Goal: Task Accomplishment & Management: Complete application form

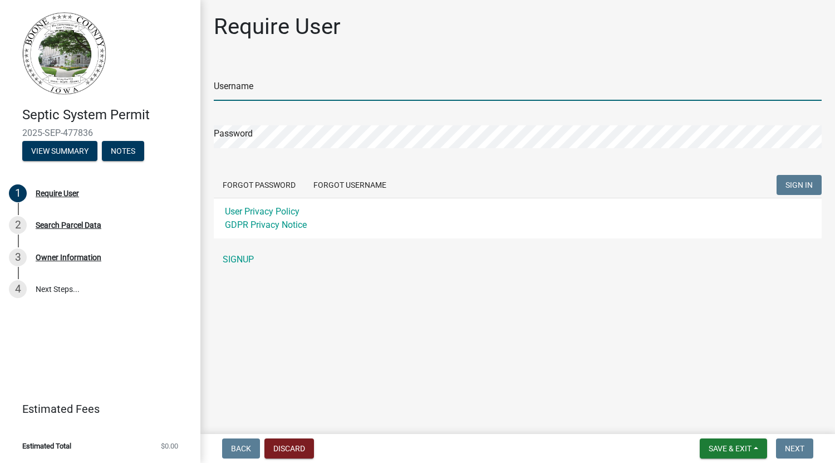
click at [298, 80] on input "Username" at bounding box center [518, 89] width 608 height 23
type input "eghodges"
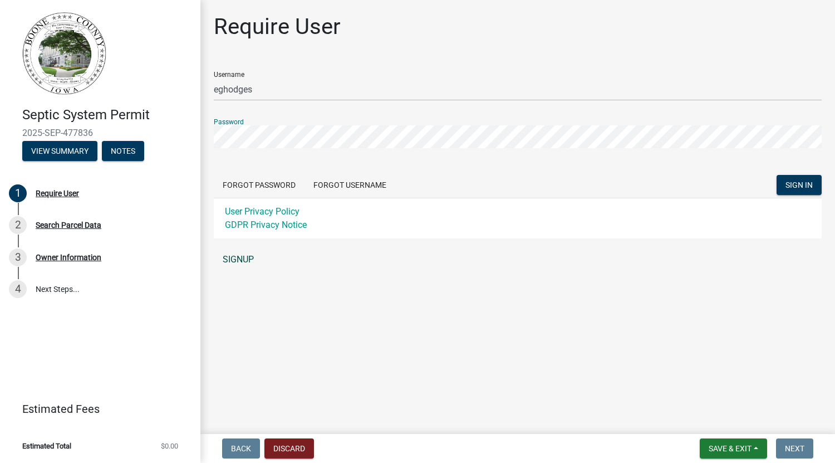
click at [233, 259] on link "SIGNUP" at bounding box center [518, 259] width 608 height 22
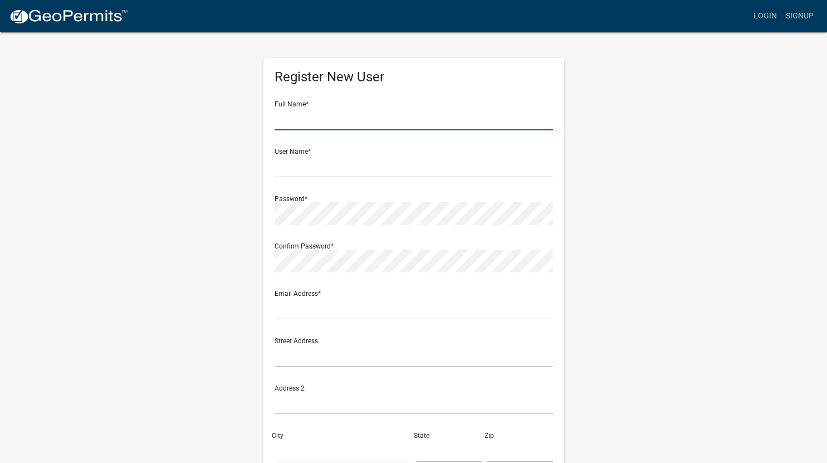
click at [394, 117] on input "text" at bounding box center [414, 118] width 278 height 23
type input "M"
click at [394, 117] on input "[PERSON_NAME]" at bounding box center [414, 118] width 278 height 23
type input "Erich Hodges"
click at [296, 161] on input "text" at bounding box center [414, 166] width 278 height 23
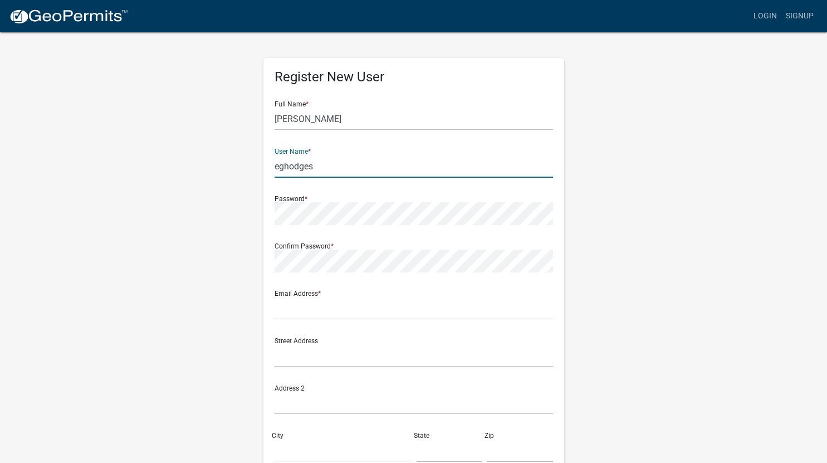
type input "eghodges"
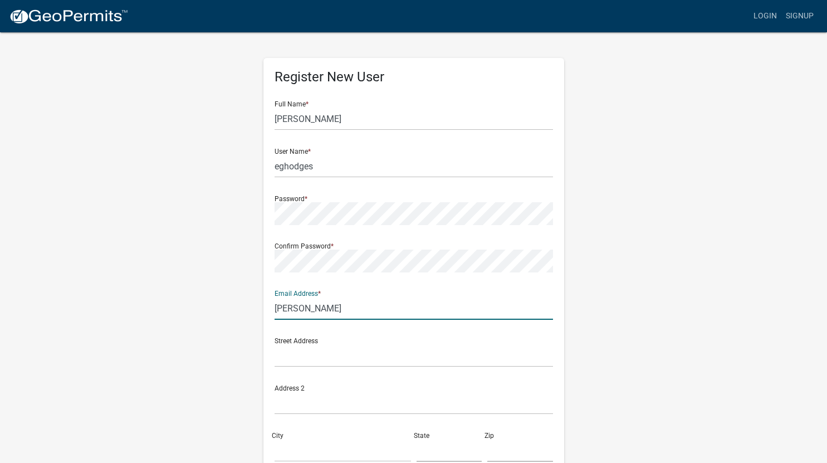
type input "erich@swissfarmvet.com"
type input "849 D Ave"
type input "Ogden"
type input "IA"
type input "50212"
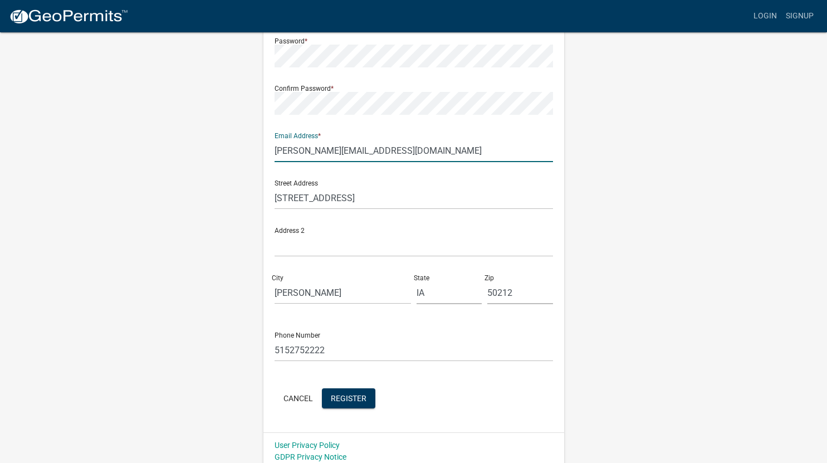
scroll to position [164, 0]
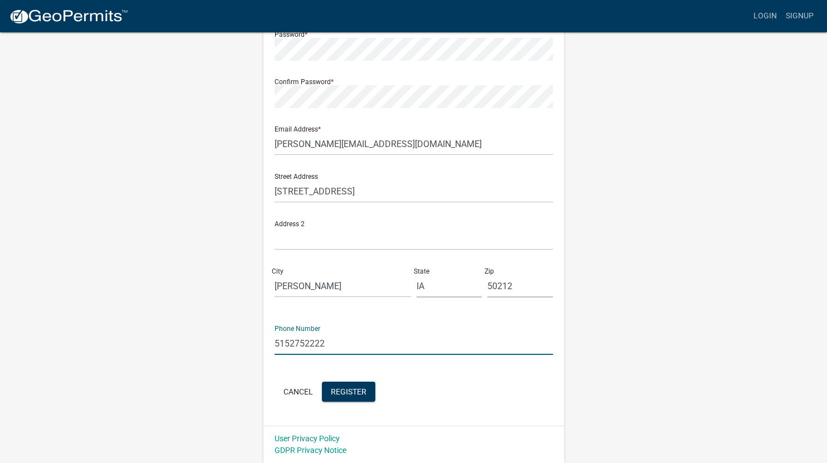
drag, startPoint x: 356, startPoint y: 341, endPoint x: 213, endPoint y: 344, distance: 143.7
click at [213, 344] on div "Register New User Full Name * Erich Hodges User Name * eghodges Password * Conf…" at bounding box center [413, 165] width 635 height 596
type input "3606083721"
click at [290, 362] on form "Full Name * Erich Hodges User Name * eghodges Password * Confirm Password * Ema…" at bounding box center [414, 166] width 278 height 477
click at [345, 391] on span "Register" at bounding box center [349, 390] width 36 height 9
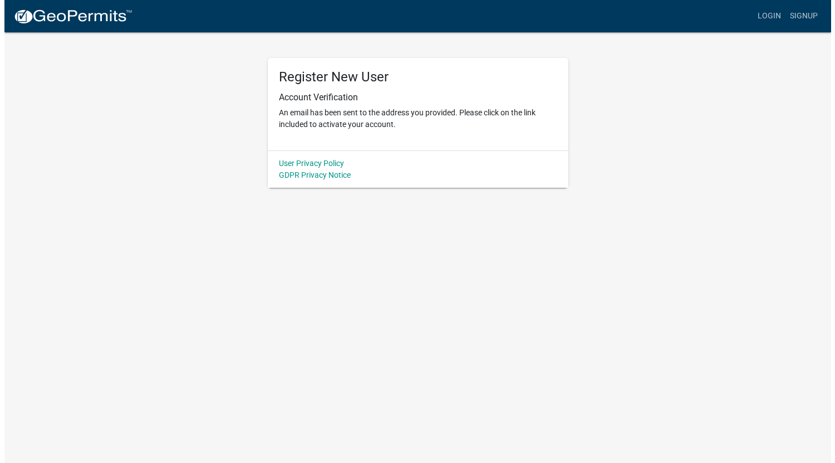
scroll to position [0, 0]
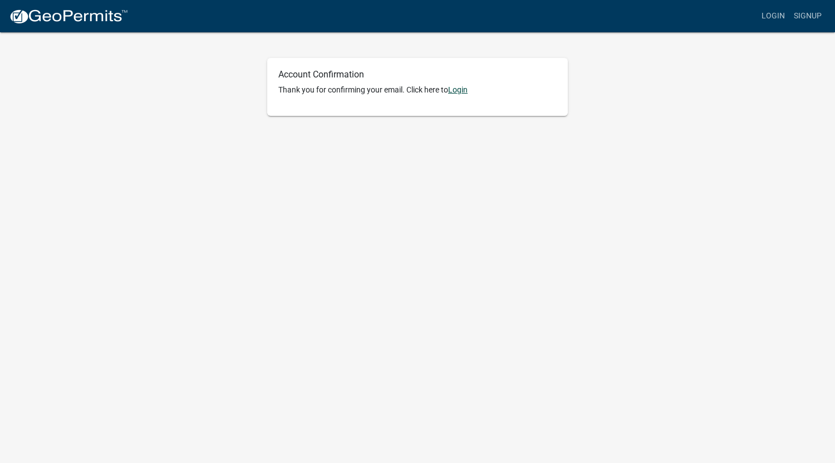
click at [464, 91] on link "Login" at bounding box center [457, 89] width 19 height 9
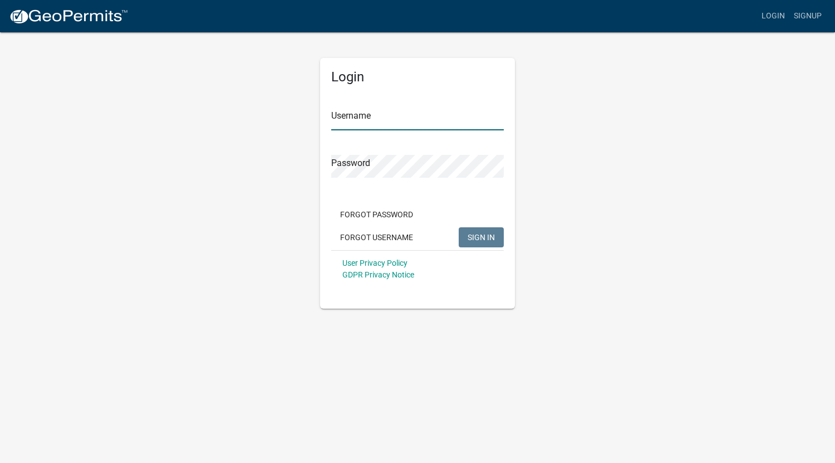
type input "eghodges"
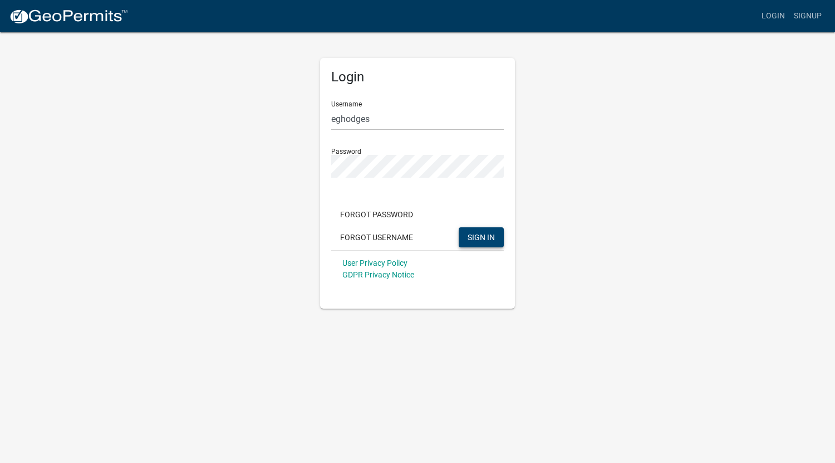
click at [477, 245] on button "SIGN IN" at bounding box center [481, 237] width 45 height 20
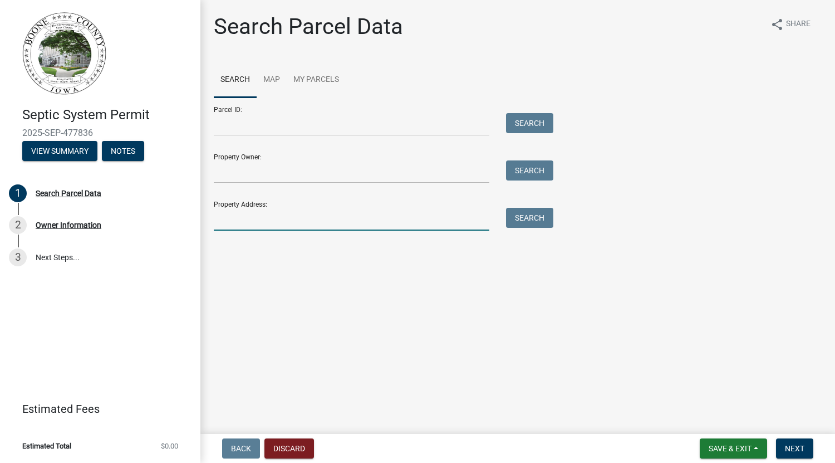
click at [288, 222] on input "Property Address:" at bounding box center [352, 219] width 276 height 23
type input "[STREET_ADDRESS]"
click at [540, 221] on button "Search" at bounding box center [529, 218] width 47 height 20
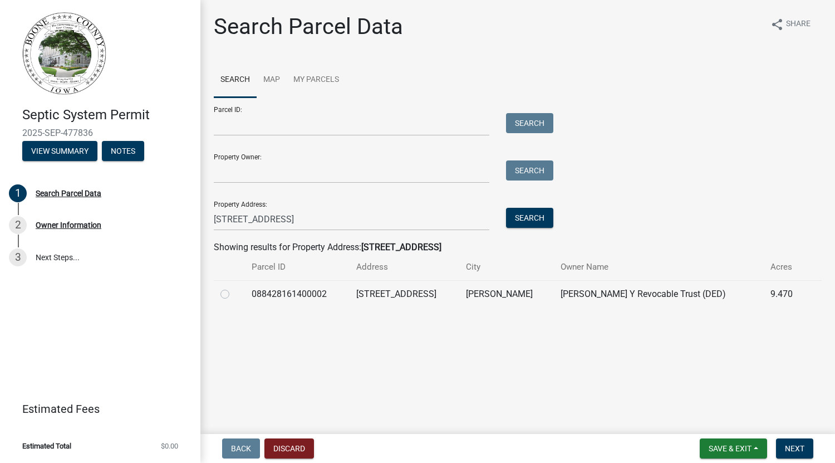
click at [234, 287] on label at bounding box center [234, 287] width 0 height 0
click at [234, 294] on input "radio" at bounding box center [237, 290] width 7 height 7
radio input "true"
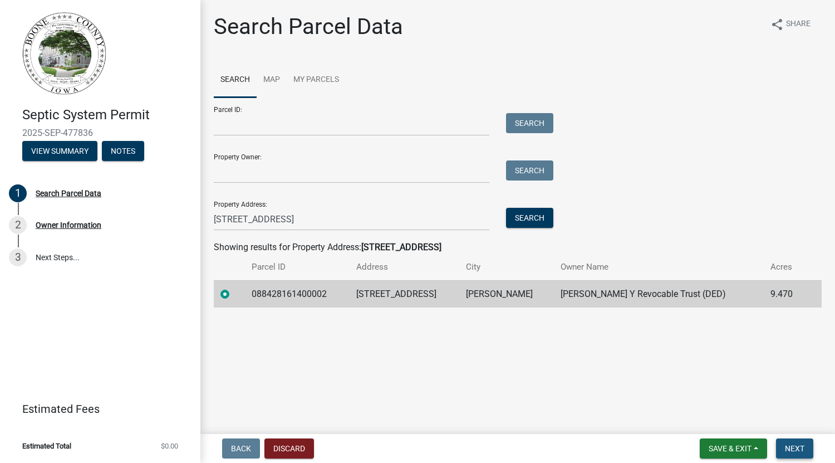
click at [794, 446] on span "Next" at bounding box center [794, 448] width 19 height 9
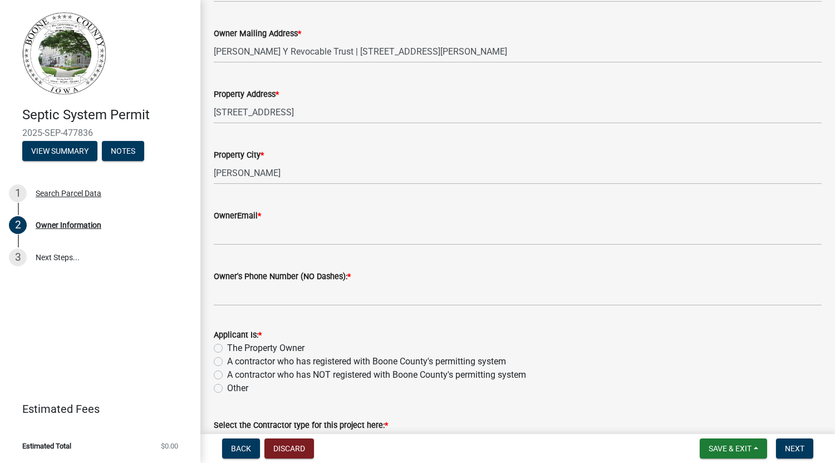
scroll to position [213, 0]
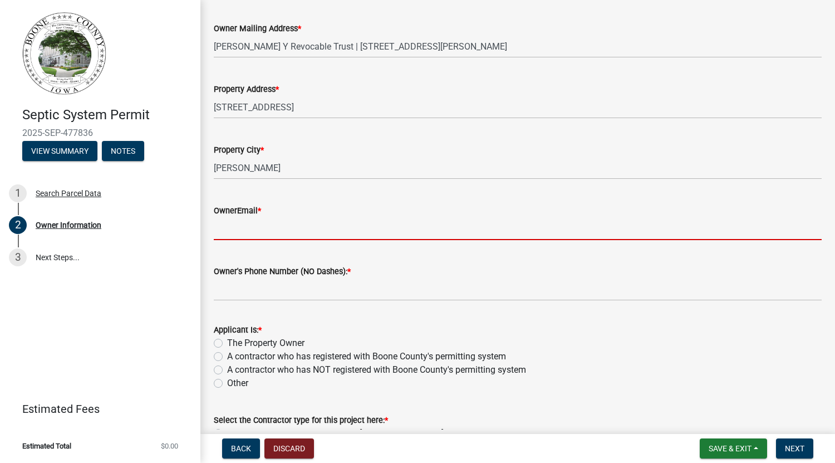
click at [576, 234] on input "OwnerEmail *" at bounding box center [518, 228] width 608 height 23
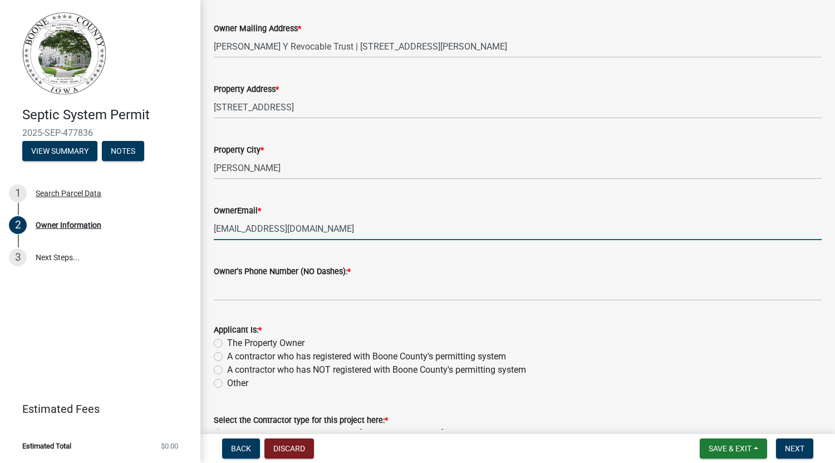
type input "swissstylie@gmail.com"
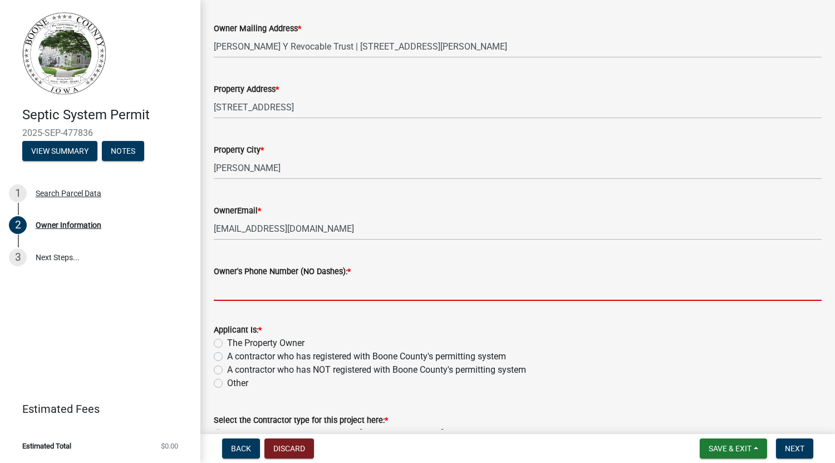
click at [391, 278] on input "Owner's Phone Number (NO Dashes): *" at bounding box center [518, 289] width 608 height 23
type input "5"
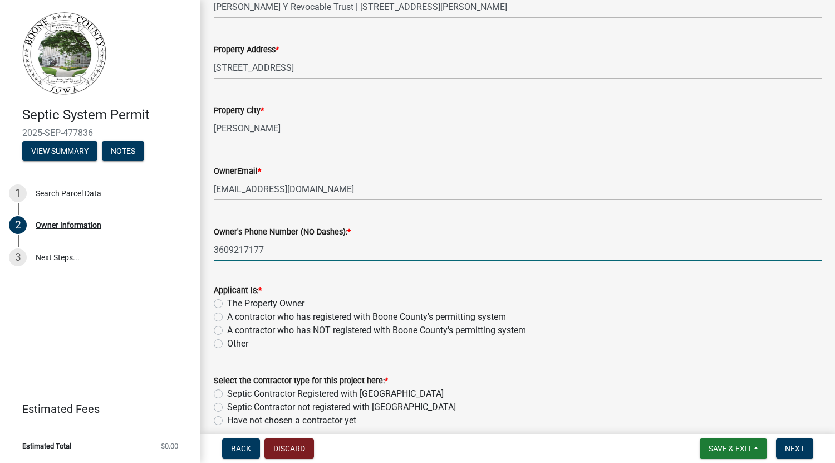
scroll to position [253, 0]
type input "3609217177"
click at [209, 302] on div "Applicant Is: * The Property Owner A contractor who has registered with Boone C…" at bounding box center [517, 310] width 625 height 80
click at [227, 303] on label "The Property Owner" at bounding box center [265, 302] width 77 height 13
click at [227, 303] on input "The Property Owner" at bounding box center [230, 299] width 7 height 7
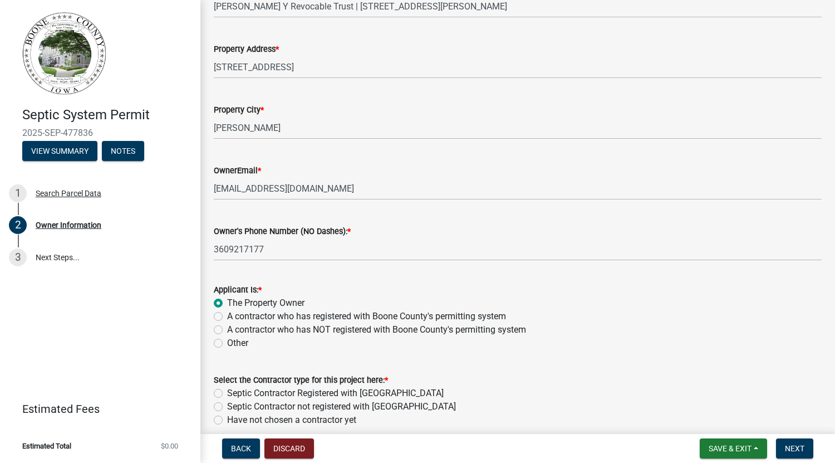
radio input "true"
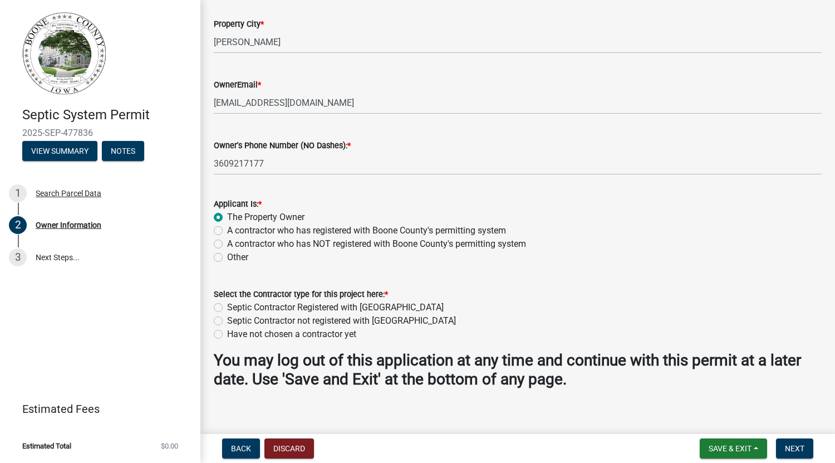
scroll to position [340, 0]
click at [227, 305] on label "Septic Contractor Registered with Boone County" at bounding box center [335, 306] width 217 height 13
click at [227, 305] on input "Septic Contractor Registered with Boone County" at bounding box center [230, 303] width 7 height 7
radio input "true"
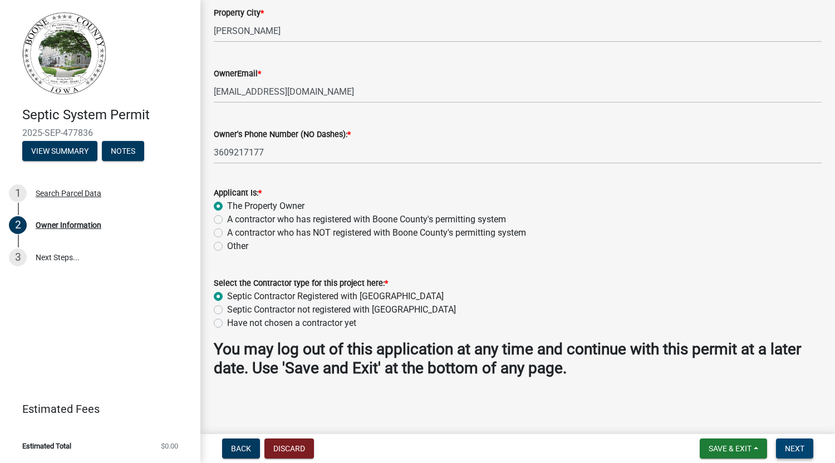
click at [791, 451] on span "Next" at bounding box center [794, 448] width 19 height 9
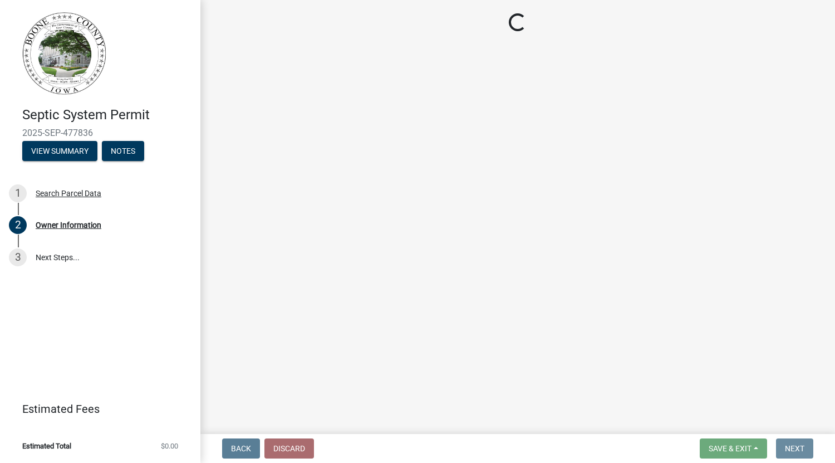
scroll to position [0, 0]
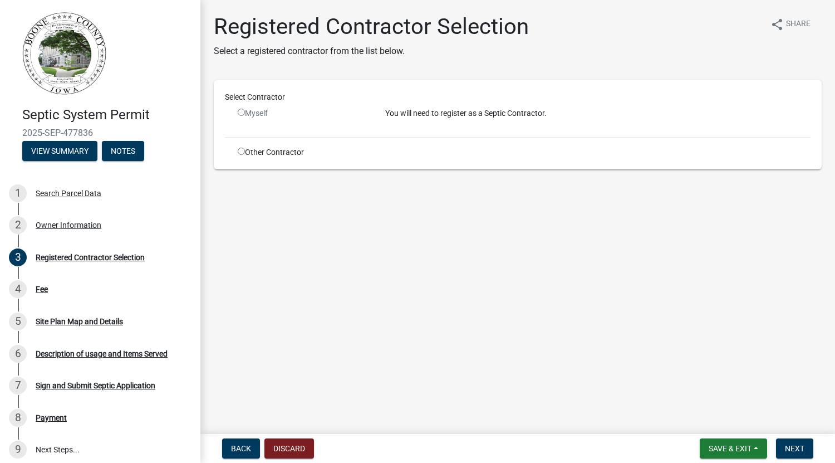
click at [243, 149] on input "radio" at bounding box center [241, 151] width 7 height 7
radio input "true"
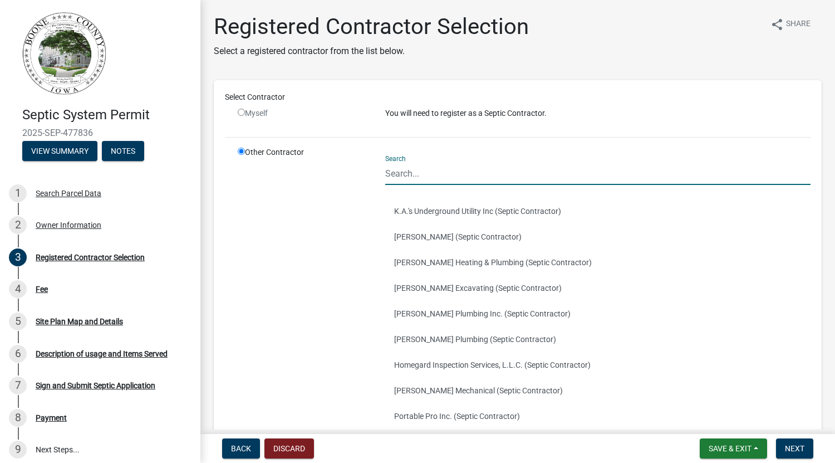
click at [450, 183] on input "Search" at bounding box center [597, 173] width 425 height 23
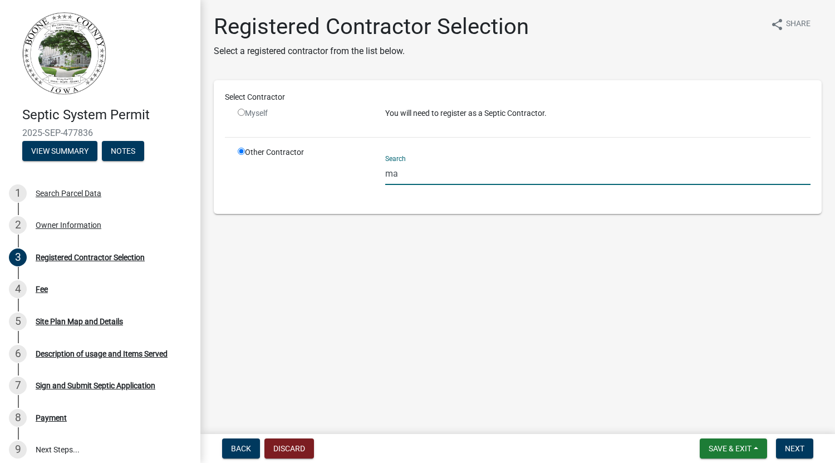
type input "m"
type input "w"
type input "s"
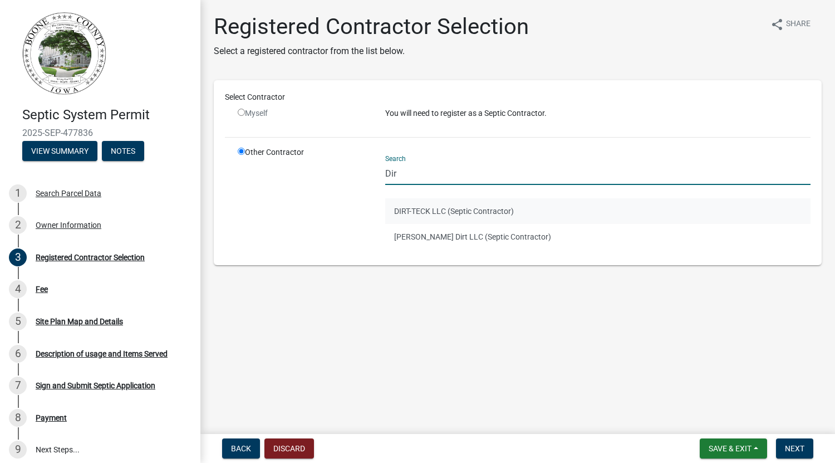
type input "Dir"
click at [467, 212] on button "DIRT-TECK LLC (Septic Contractor)" at bounding box center [597, 211] width 425 height 26
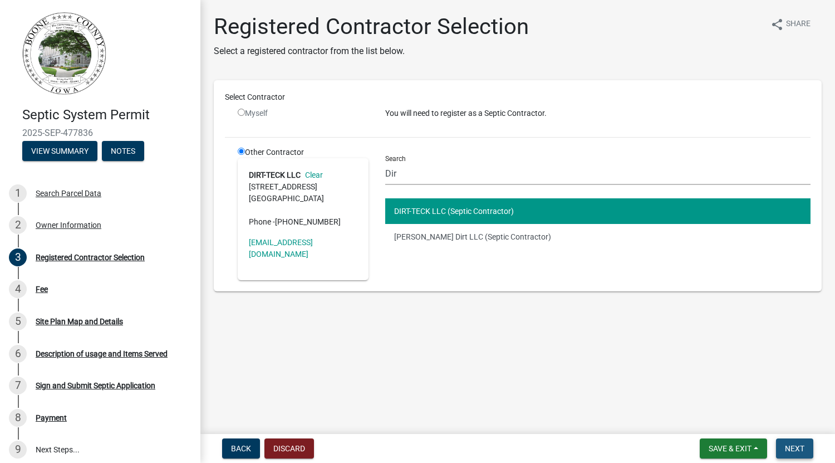
click at [794, 447] on span "Next" at bounding box center [794, 448] width 19 height 9
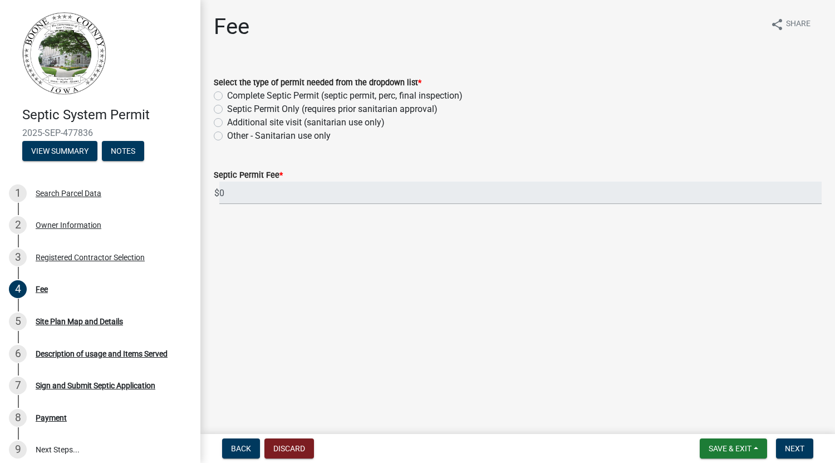
click at [330, 106] on label "Septic Permit Only (requires prior sanitarian approval)" at bounding box center [332, 108] width 210 height 13
click at [234, 106] on input "Septic Permit Only (requires prior sanitarian approval)" at bounding box center [230, 105] width 7 height 7
radio input "true"
click at [314, 90] on label "Complete Septic Permit (septic permit, perc, final inspection)" at bounding box center [345, 95] width 236 height 13
click at [234, 90] on input "Complete Septic Permit (septic permit, perc, final inspection)" at bounding box center [230, 92] width 7 height 7
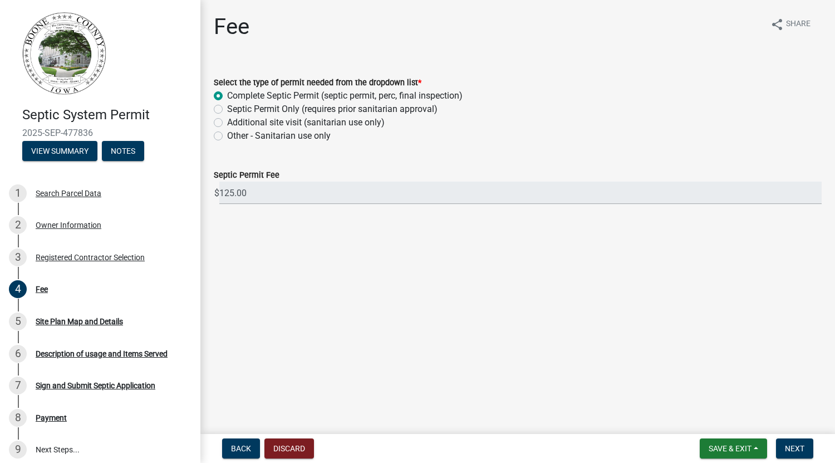
radio input "true"
click at [290, 110] on label "Septic Permit Only (requires prior sanitarian approval)" at bounding box center [332, 108] width 210 height 13
click at [234, 110] on input "Septic Permit Only (requires prior sanitarian approval)" at bounding box center [230, 105] width 7 height 7
radio input "true"
click at [784, 445] on button "Next" at bounding box center [794, 448] width 37 height 20
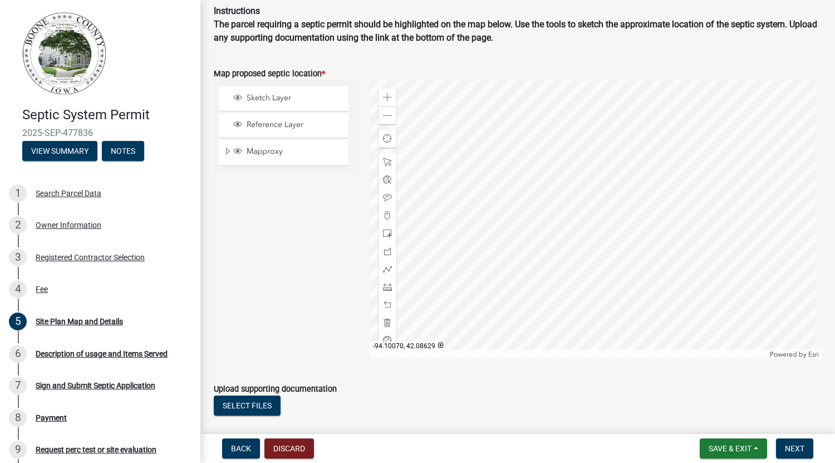
scroll to position [105, 0]
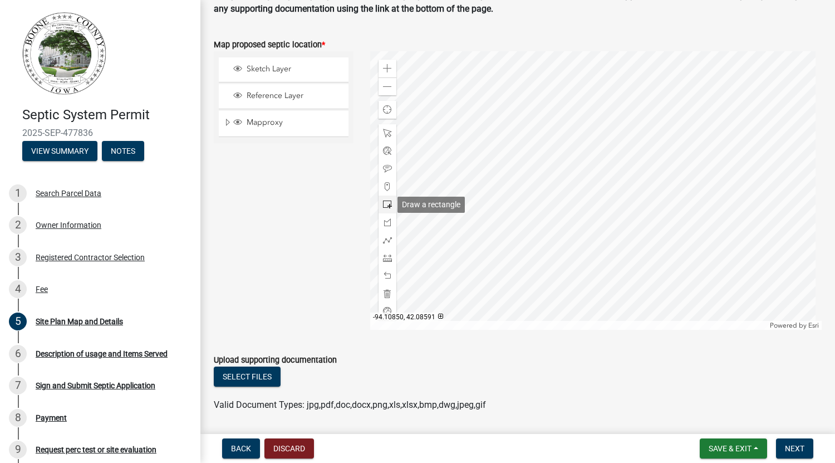
click at [385, 205] on span at bounding box center [387, 204] width 9 height 9
click at [611, 268] on div at bounding box center [596, 190] width 452 height 278
click at [266, 374] on button "Select files" at bounding box center [247, 376] width 67 height 20
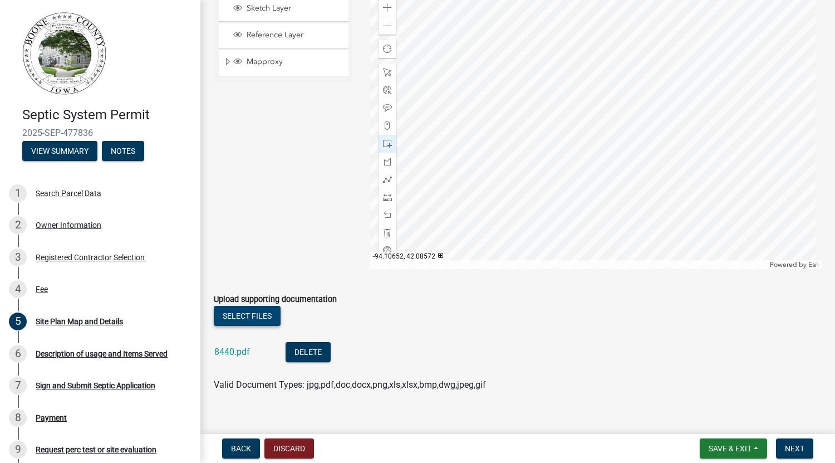
scroll to position [181, 0]
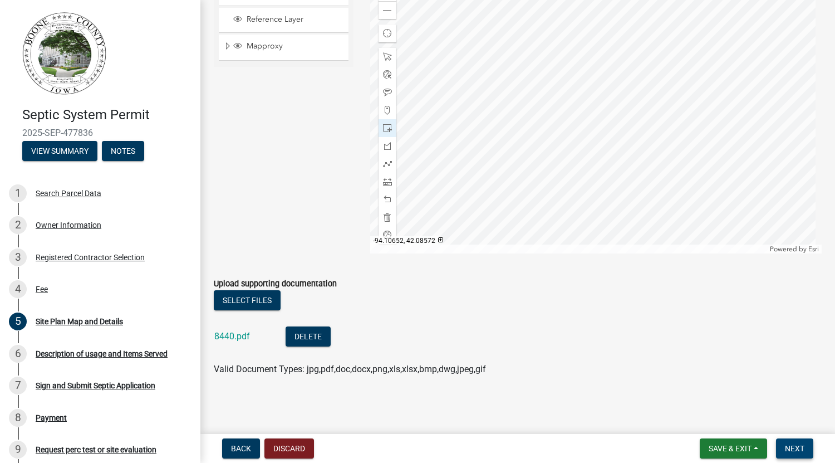
click at [800, 447] on span "Next" at bounding box center [794, 448] width 19 height 9
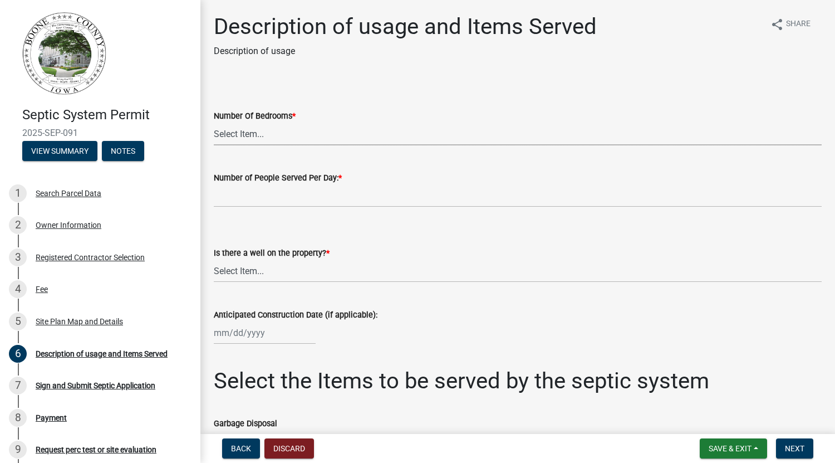
click at [247, 135] on select "Select Item... 0 1 2 3 4 5 6 7 8 9 10" at bounding box center [518, 134] width 608 height 23
click at [214, 123] on select "Select Item... 0 1 2 3 4 5 6 7 8 9 10" at bounding box center [518, 134] width 608 height 23
select select "af218c13-5660-4788-8862-887060b6fb40"
click at [271, 199] on input "text" at bounding box center [518, 195] width 608 height 23
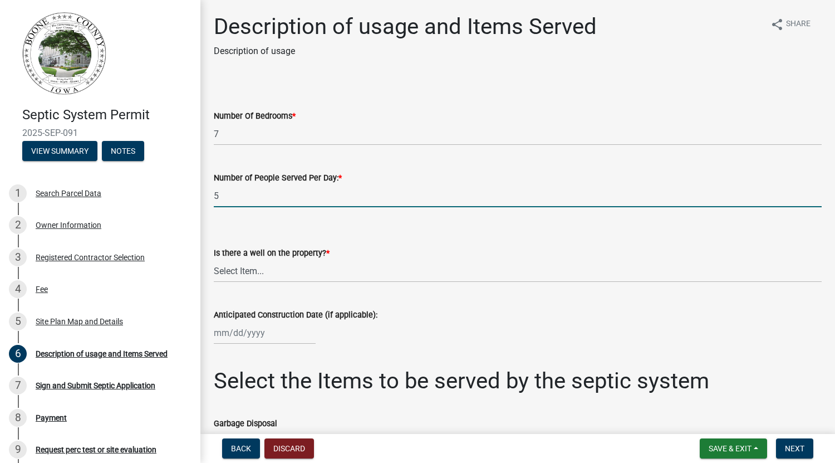
type input "5"
click at [284, 273] on select "Select Item... Yes No" at bounding box center [518, 270] width 608 height 23
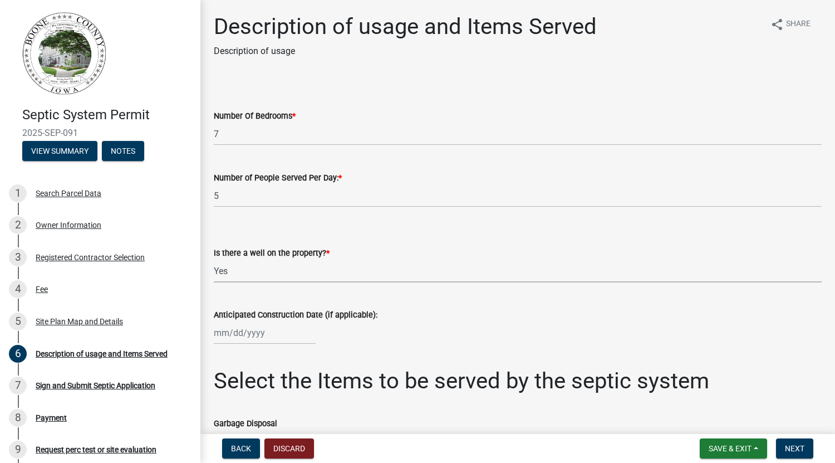
click at [214, 259] on select "Select Item... Yes No" at bounding box center [518, 270] width 608 height 23
select select "b661b9b1-78df-4041-ac17-7d876ec9553c"
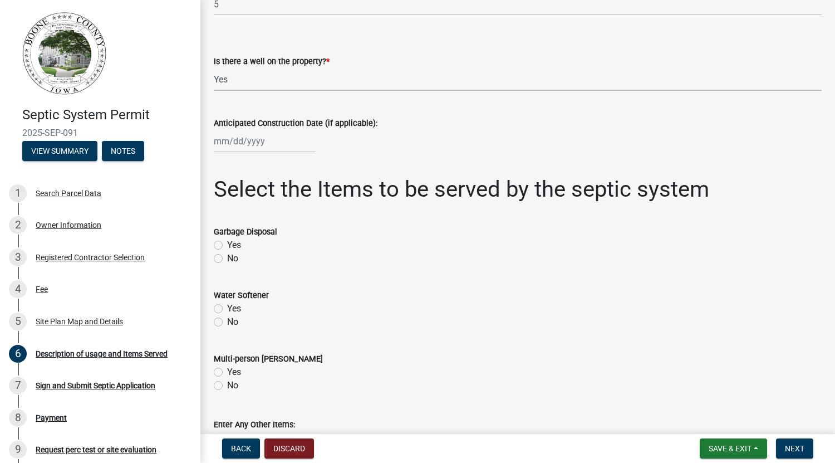
scroll to position [192, 0]
click at [239, 306] on label "Yes" at bounding box center [234, 307] width 14 height 13
click at [234, 306] on input "Yes" at bounding box center [230, 304] width 7 height 7
radio input "true"
click at [236, 253] on label "No" at bounding box center [232, 257] width 11 height 13
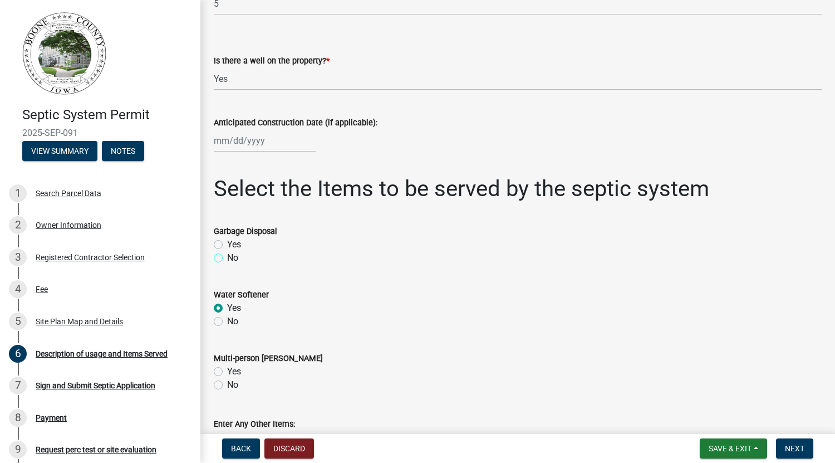
click at [234, 253] on input "No" at bounding box center [230, 254] width 7 height 7
radio input "true"
click at [223, 388] on div "No" at bounding box center [518, 384] width 608 height 13
click at [227, 385] on label "No" at bounding box center [232, 384] width 11 height 13
click at [227, 385] on input "No" at bounding box center [230, 381] width 7 height 7
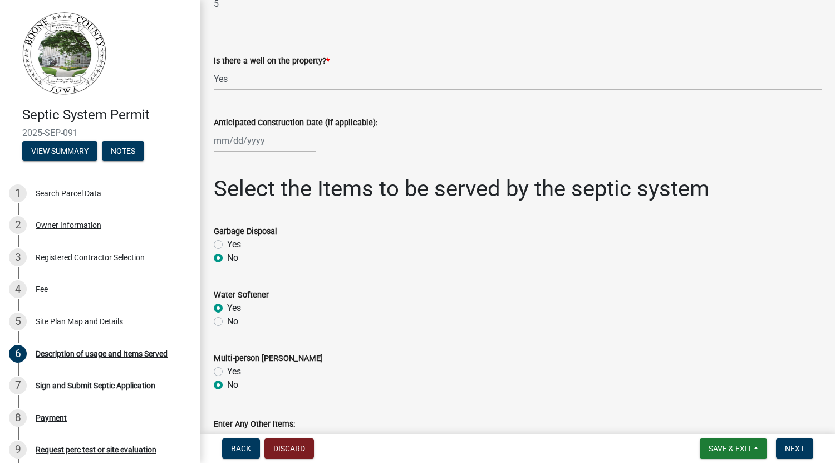
radio input "true"
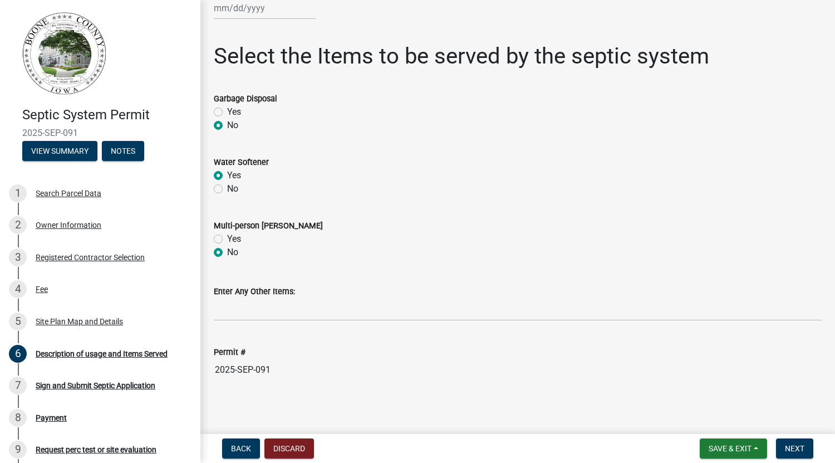
scroll to position [329, 0]
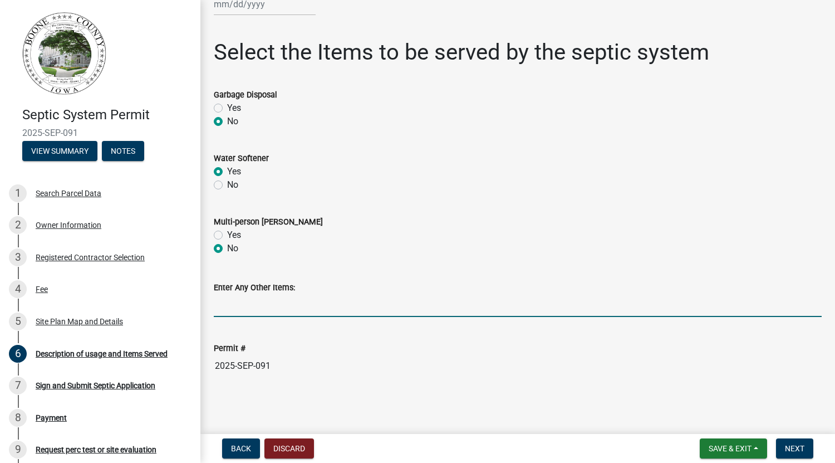
click at [403, 307] on input "Enter Any Other Items:" at bounding box center [518, 305] width 608 height 23
click at [215, 306] on input "dairy barn and horse barn" at bounding box center [518, 305] width 608 height 23
click at [275, 307] on input "Dairy barn and horse barn" at bounding box center [518, 305] width 608 height 23
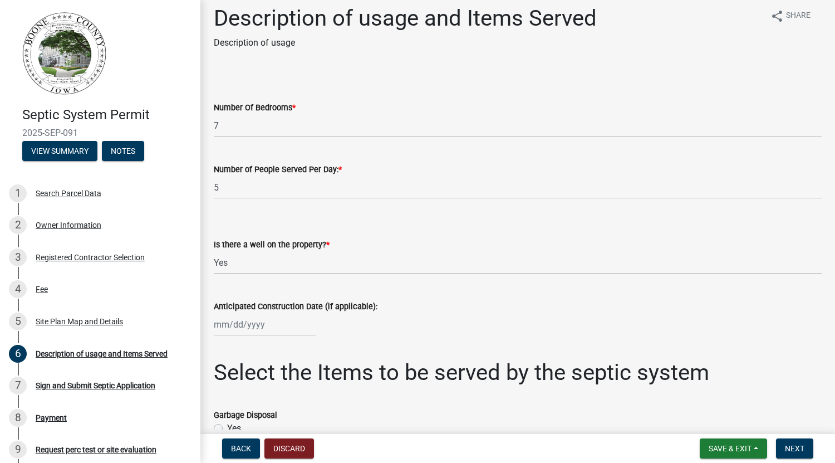
scroll to position [0, 0]
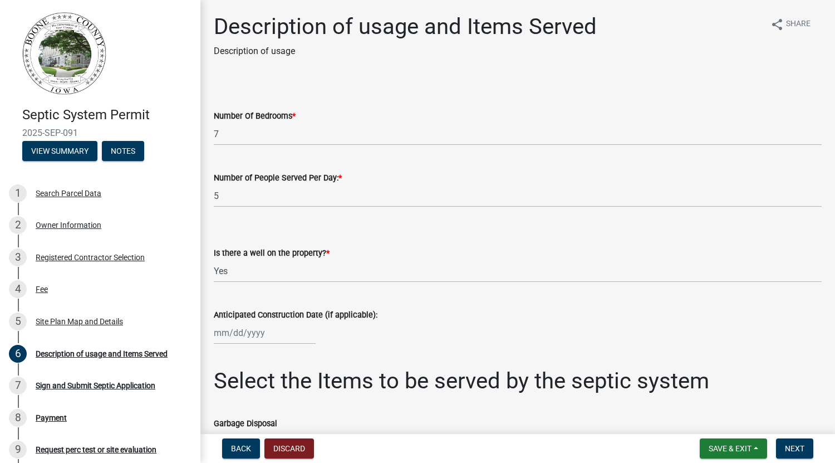
type input "Dairy barn and Horse barn"
click at [311, 130] on select "Select Item... 0 1 2 3 4 5 6 7 8 9 10" at bounding box center [518, 134] width 608 height 23
click at [214, 123] on select "Select Item... 0 1 2 3 4 5 6 7 8 9 10" at bounding box center [518, 134] width 608 height 23
select select "931d6a51-a7db-4ec4-9060-907be004fccc"
click at [241, 199] on input "5" at bounding box center [518, 195] width 608 height 23
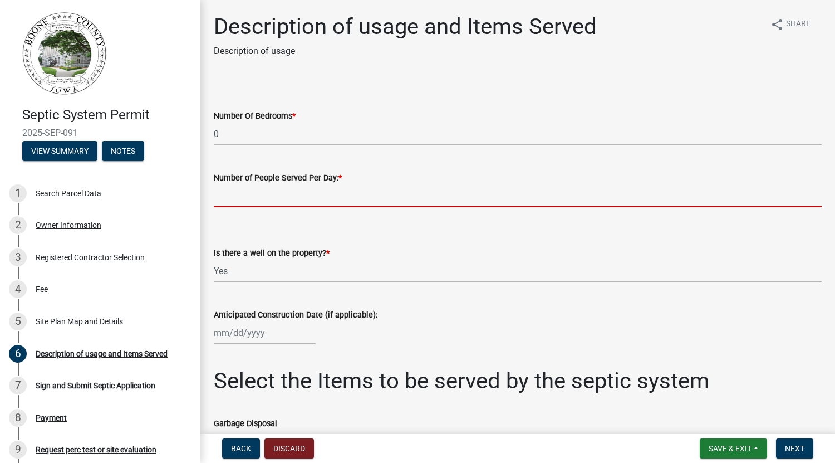
type input "3"
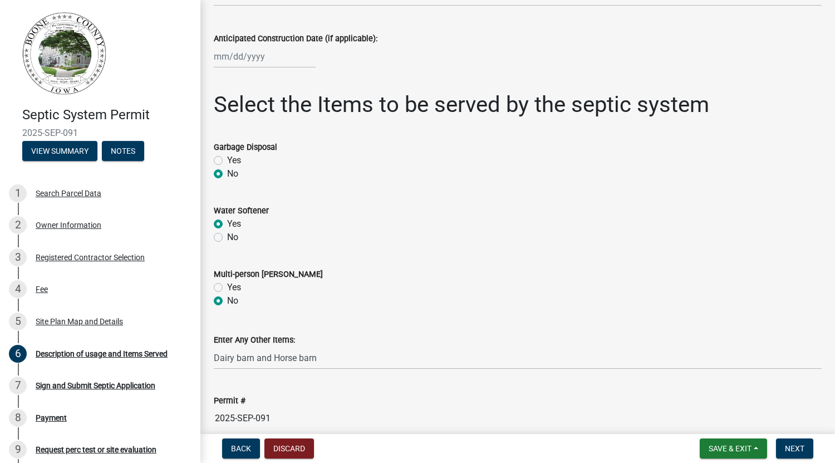
scroll to position [329, 0]
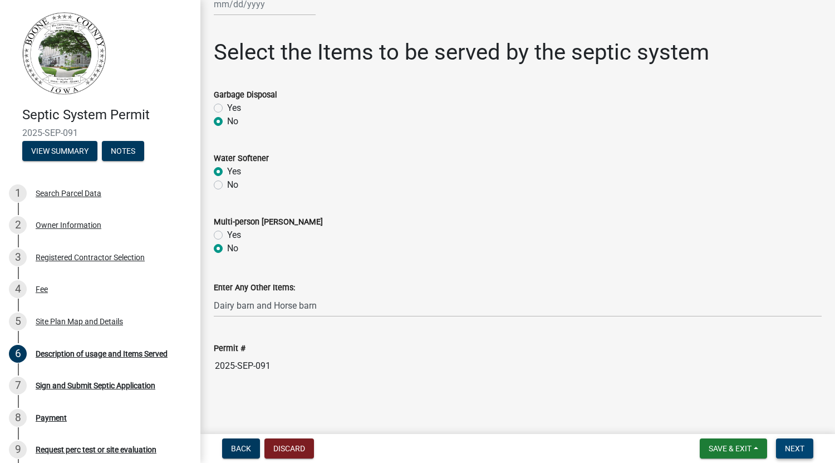
type input "2"
click at [791, 444] on span "Next" at bounding box center [794, 448] width 19 height 9
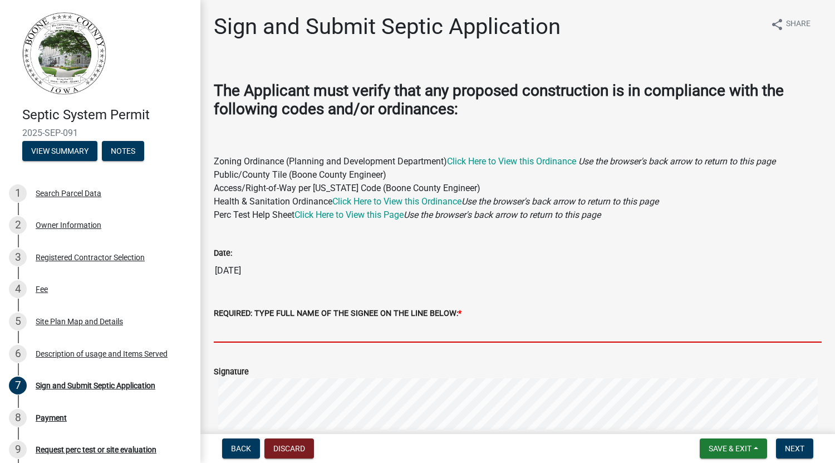
click at [591, 332] on input "REQUIRED: TYPE FULL NAME OF THE SIGNEE ON THE LINE BELOW: *" at bounding box center [518, 331] width 608 height 23
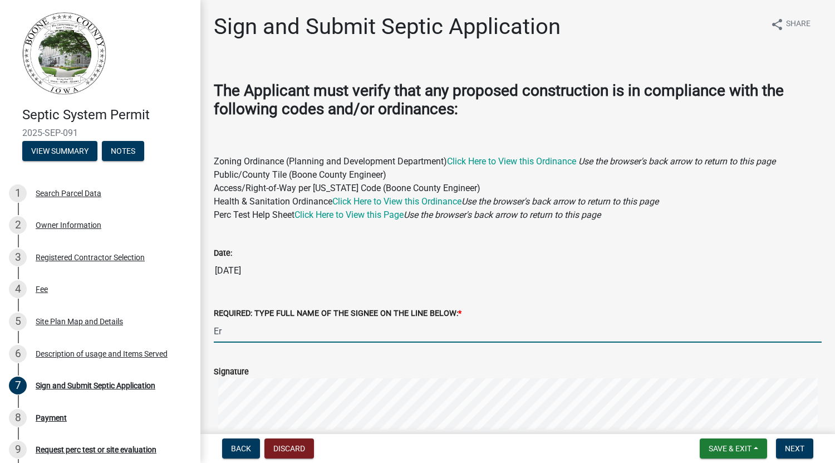
type input "E"
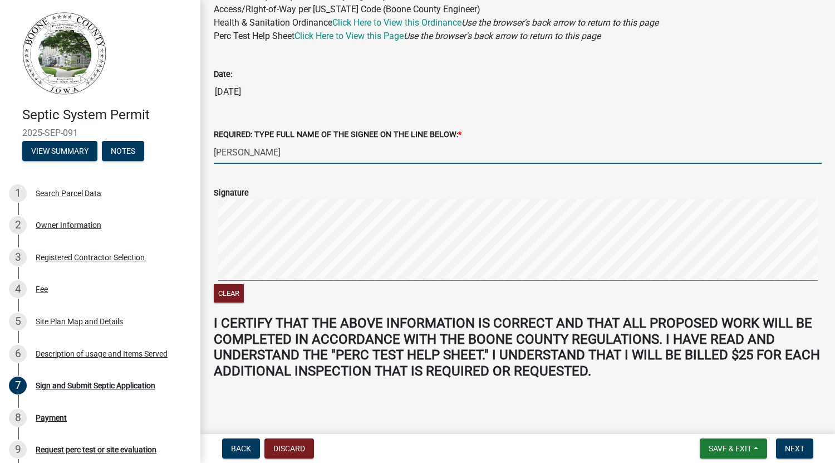
scroll to position [181, 0]
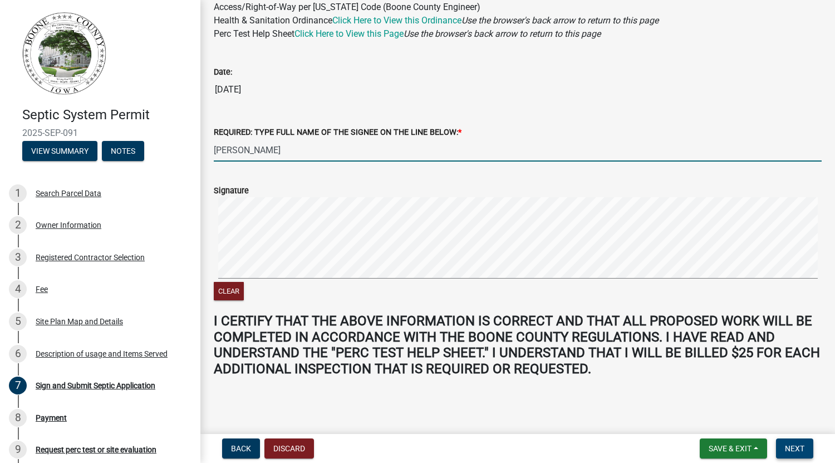
type input "ERICH GREGORY HODGES"
click at [804, 451] on span "Next" at bounding box center [794, 448] width 19 height 9
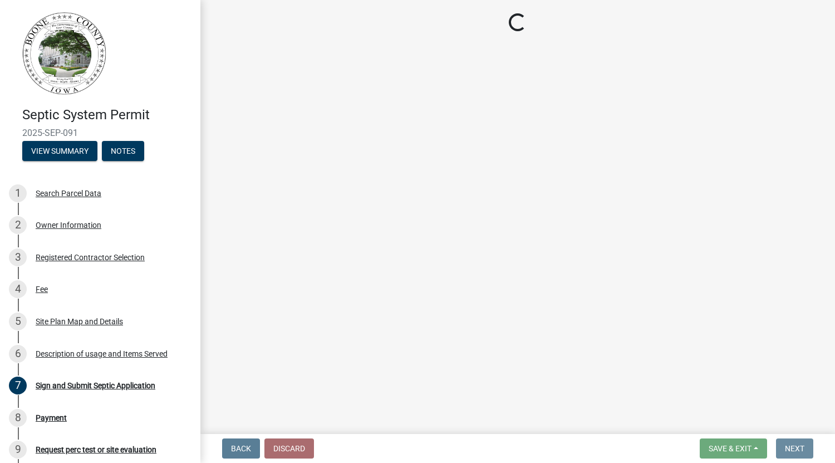
scroll to position [0, 0]
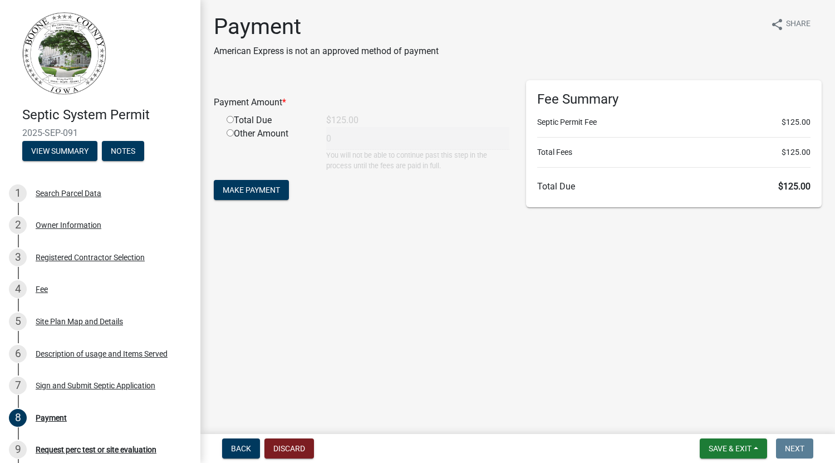
click at [232, 119] on input "radio" at bounding box center [230, 119] width 7 height 7
radio input "true"
type input "125"
click at [261, 189] on span "Make Payment" at bounding box center [251, 189] width 57 height 9
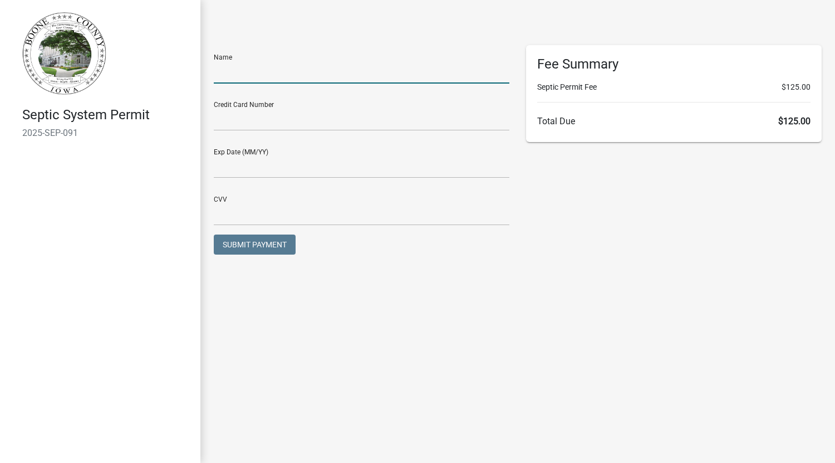
click at [270, 74] on input "text" at bounding box center [362, 72] width 296 height 23
type input "Erich G Hodges"
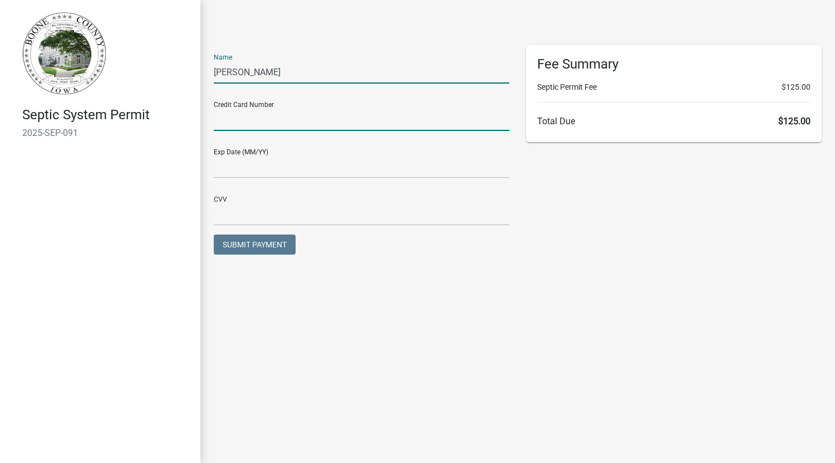
click at [237, 119] on input "text" at bounding box center [362, 119] width 296 height 23
type input "370382504695879"
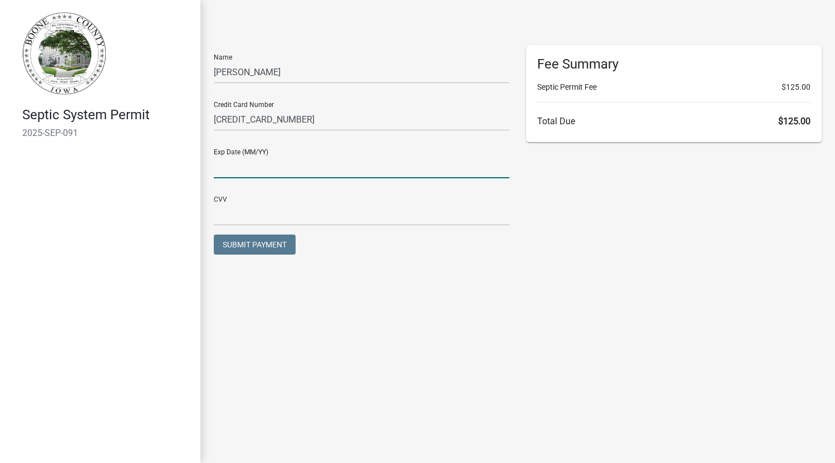
type input "03/27"
type input "1409"
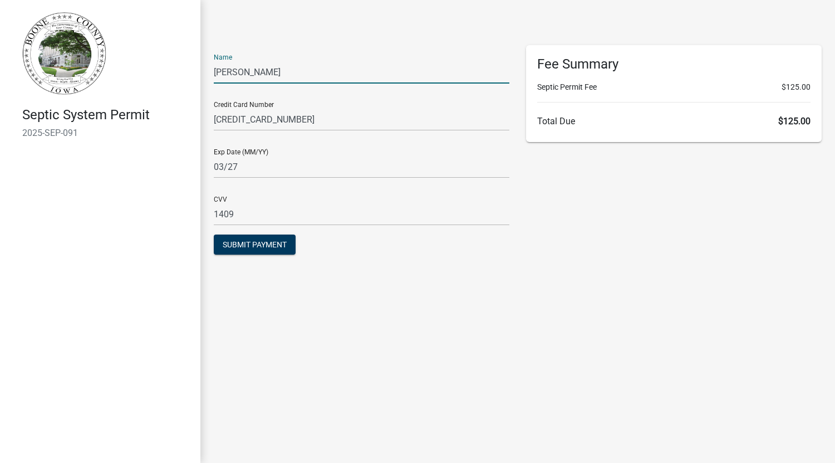
drag, startPoint x: 305, startPoint y: 76, endPoint x: 202, endPoint y: 87, distance: 104.2
click at [202, 87] on div "Name Erich G Hodges Credit Card Number 370382504695879 Exp Date (MM/YY) 03/27 C…" at bounding box center [517, 138] width 635 height 276
type input "Margot Y Tinner"
click at [254, 247] on span "Submit Payment" at bounding box center [255, 244] width 64 height 9
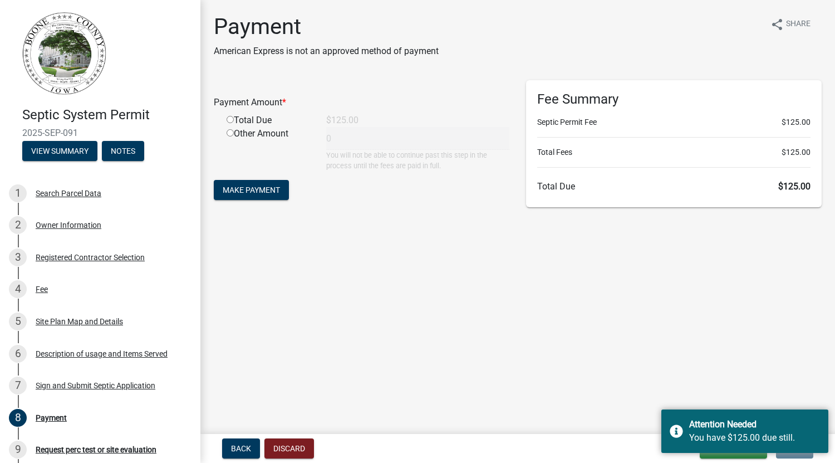
click at [229, 119] on input "radio" at bounding box center [230, 119] width 7 height 7
radio input "true"
type input "125"
click at [251, 192] on span "Make Payment" at bounding box center [251, 189] width 57 height 9
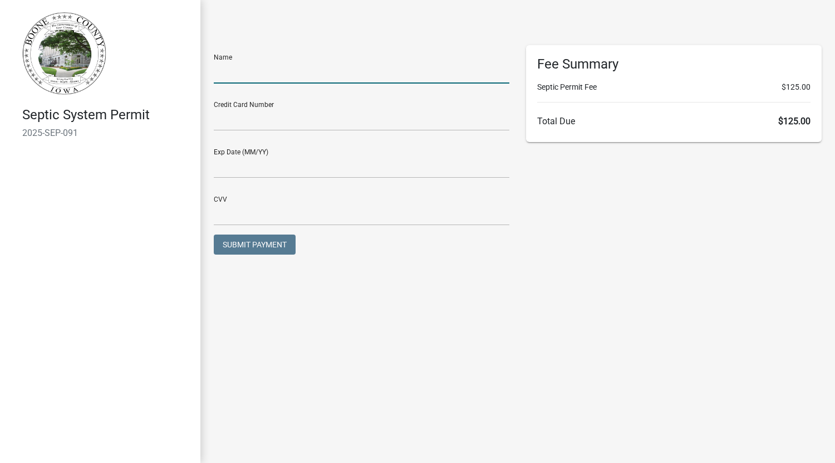
click at [250, 78] on input "text" at bounding box center [362, 72] width 296 height 23
type input "5"
type input "[PERSON_NAME]"
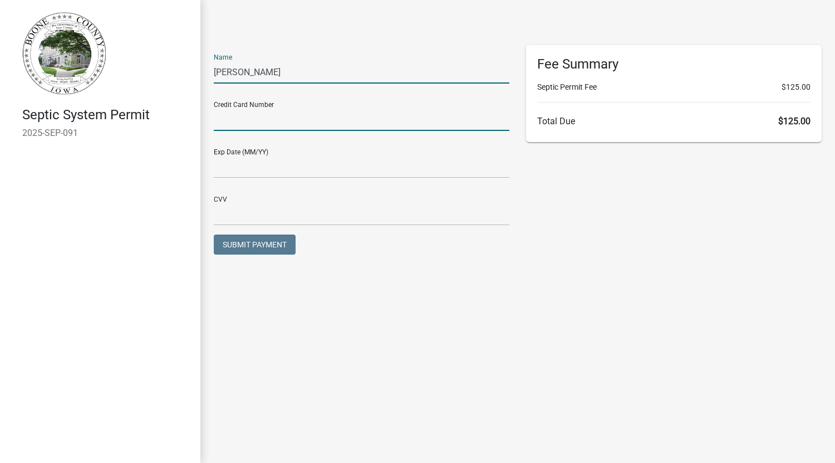
click at [287, 126] on input "text" at bounding box center [362, 119] width 296 height 23
type input "[CREDIT_CARD_NUMBER]"
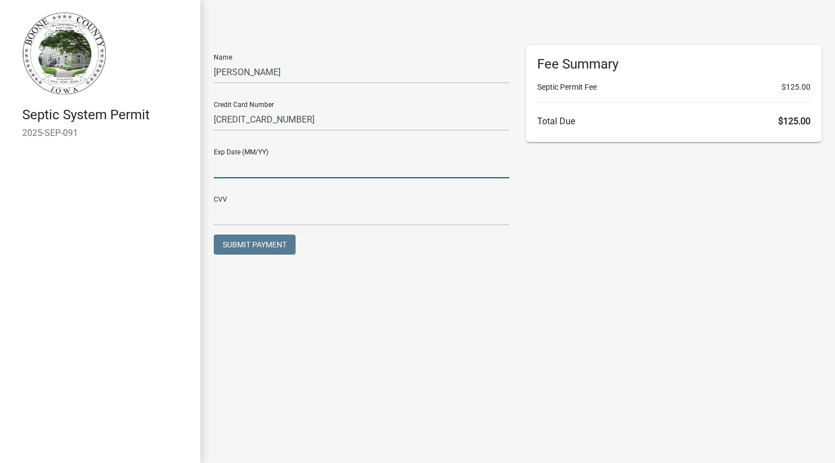
type input "01/27"
type input "003"
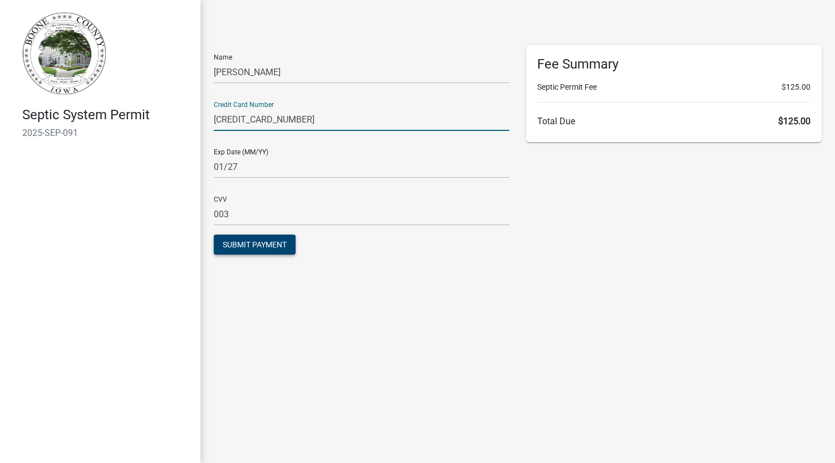
click at [232, 248] on span "Submit Payment" at bounding box center [255, 244] width 64 height 9
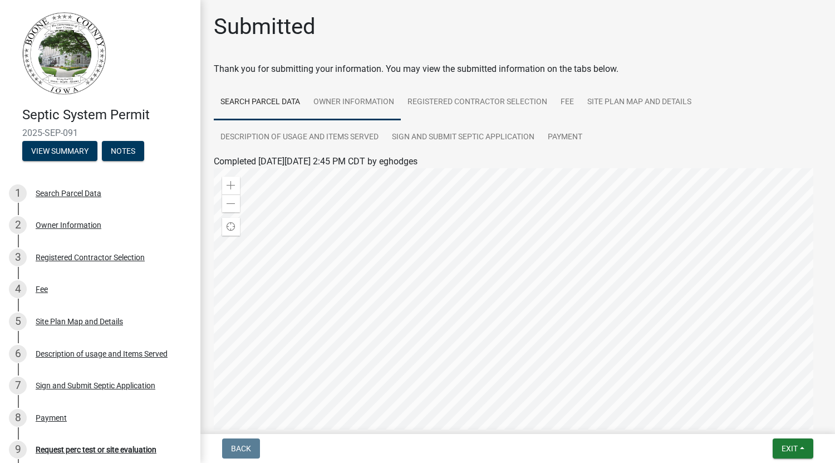
click at [384, 112] on link "Owner Information" at bounding box center [354, 103] width 94 height 36
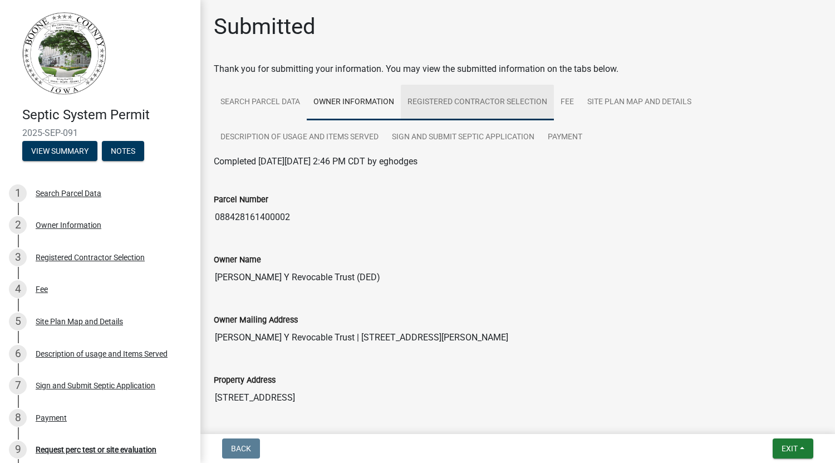
click at [451, 114] on link "Registered Contractor Selection" at bounding box center [477, 103] width 153 height 36
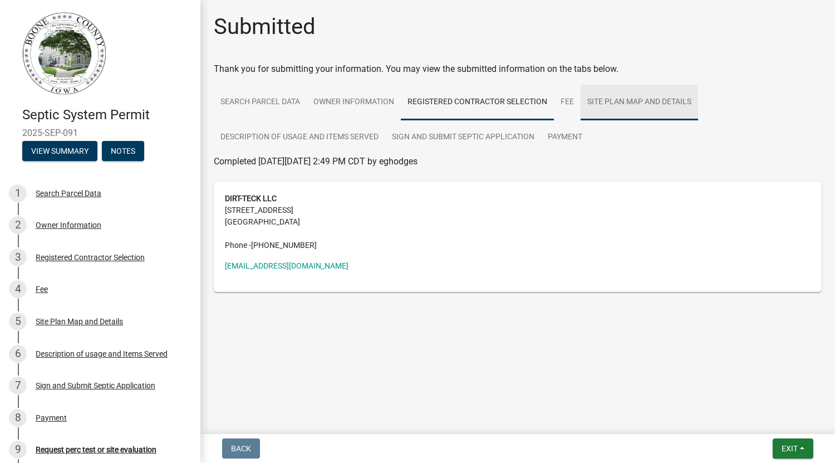
click at [602, 104] on link "Site Plan Map and Details" at bounding box center [639, 103] width 117 height 36
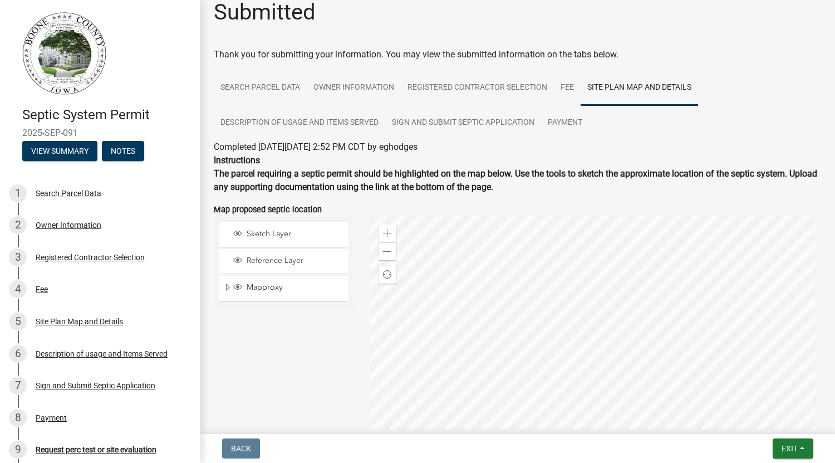
scroll to position [14, 0]
click at [344, 124] on link "Description of usage and Items Served" at bounding box center [300, 124] width 172 height 36
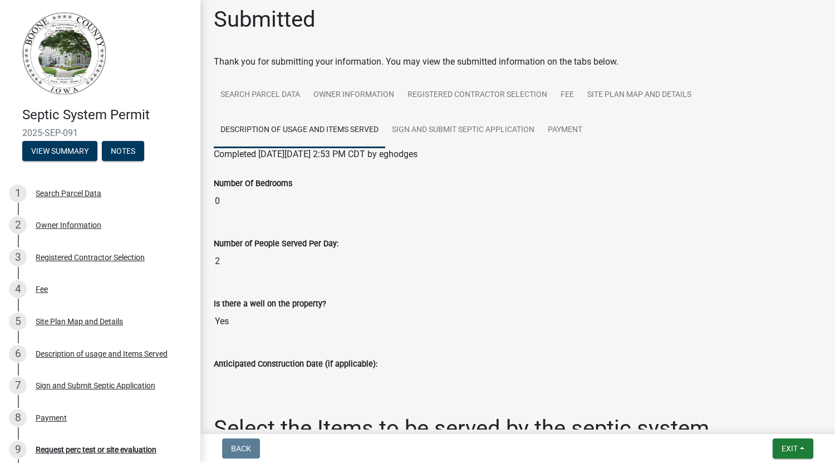
scroll to position [6, 0]
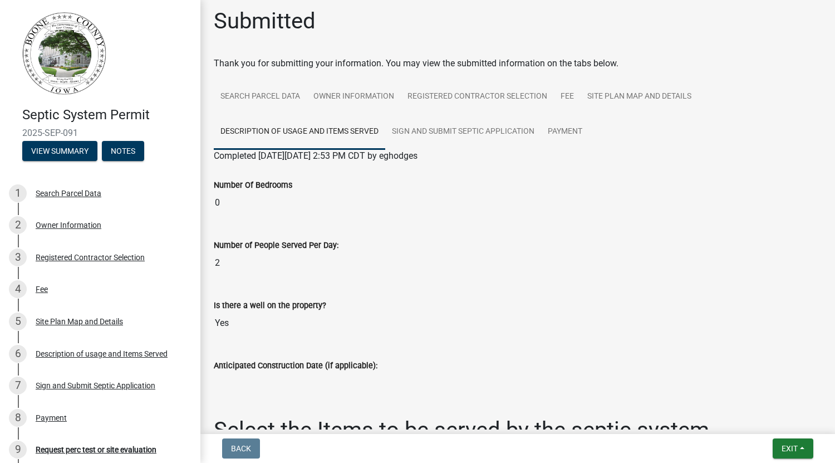
drag, startPoint x: 452, startPoint y: 247, endPoint x: 430, endPoint y: 271, distance: 32.3
click at [430, 271] on input "2" at bounding box center [518, 263] width 608 height 22
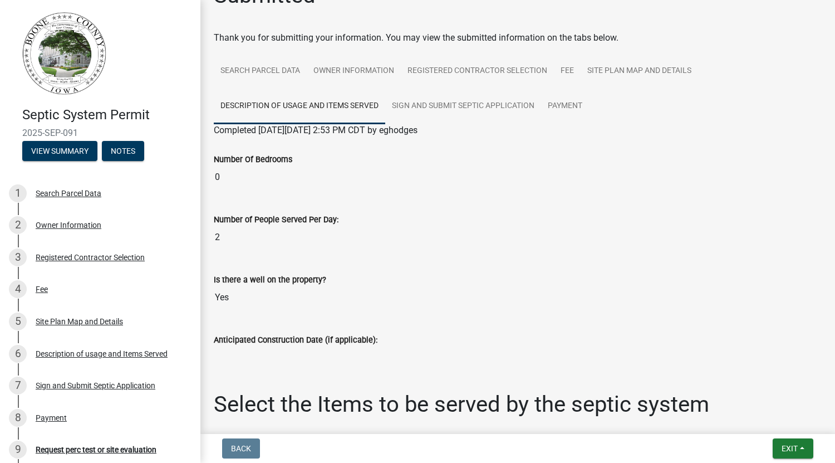
scroll to position [0, 0]
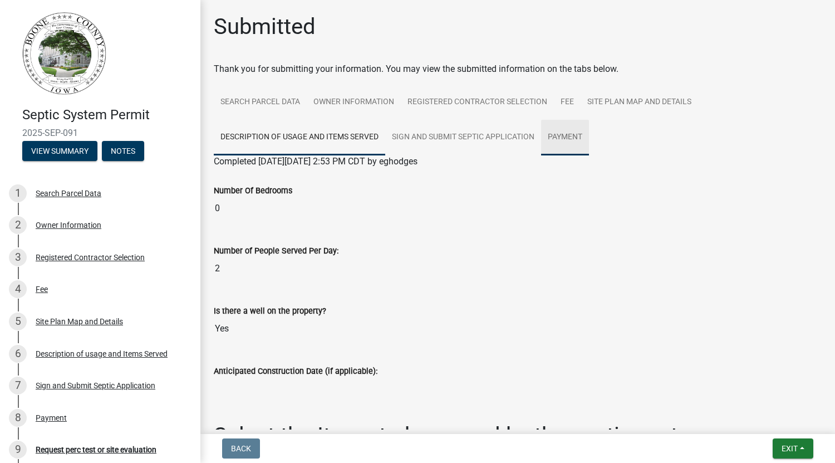
click at [562, 139] on link "Payment" at bounding box center [565, 138] width 48 height 36
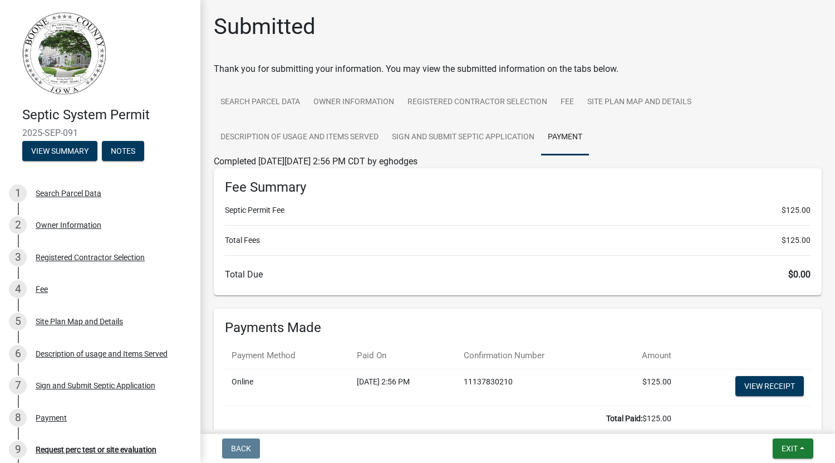
scroll to position [79, 0]
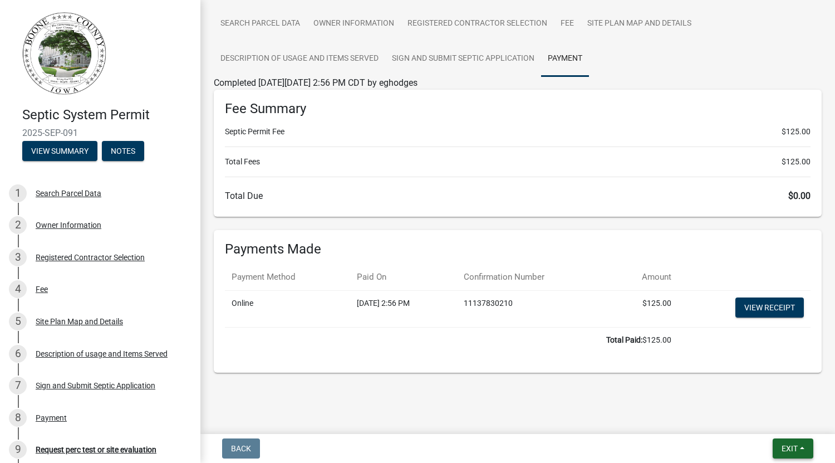
click at [777, 444] on button "Exit" at bounding box center [793, 448] width 41 height 20
click at [762, 415] on button "Save & Exit" at bounding box center [768, 419] width 89 height 27
